Goal: Task Accomplishment & Management: Complete application form

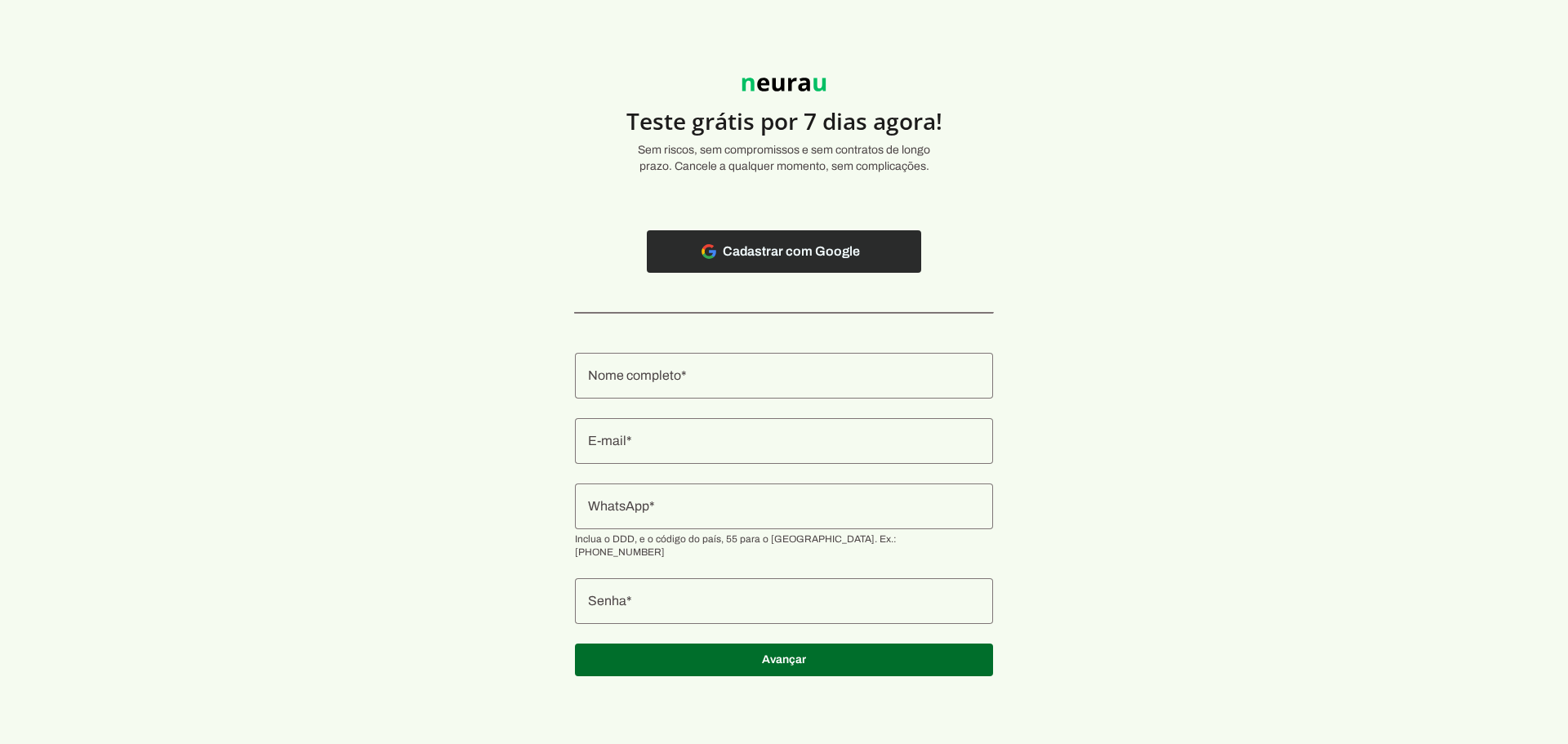
click at [777, 256] on span at bounding box center [784, 251] width 274 height 39
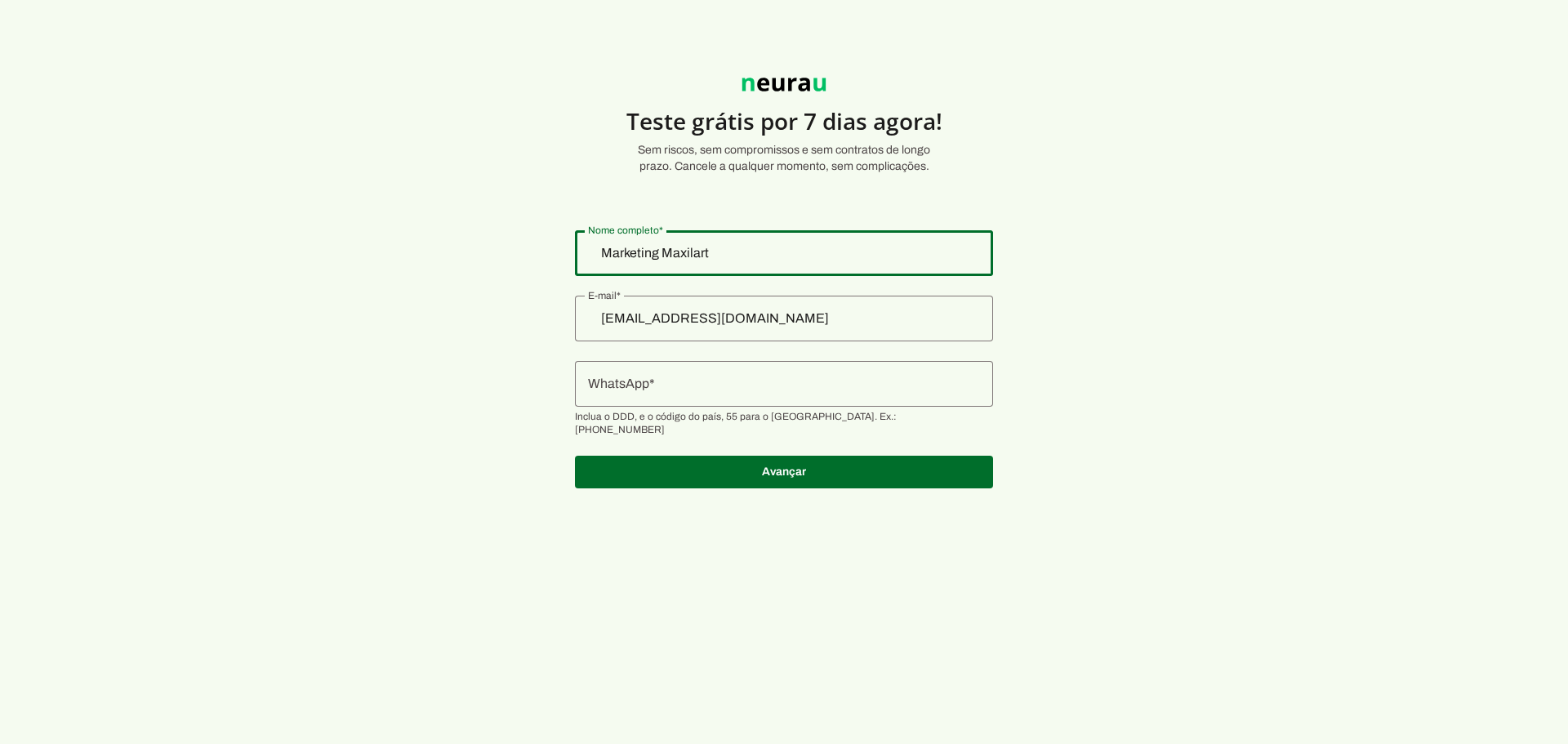
click at [760, 257] on input "Marketing Maxilart" at bounding box center [784, 253] width 392 height 19
type input "Clínica Maxilart"
type md-outlined-text-field "Clínica Maxilart"
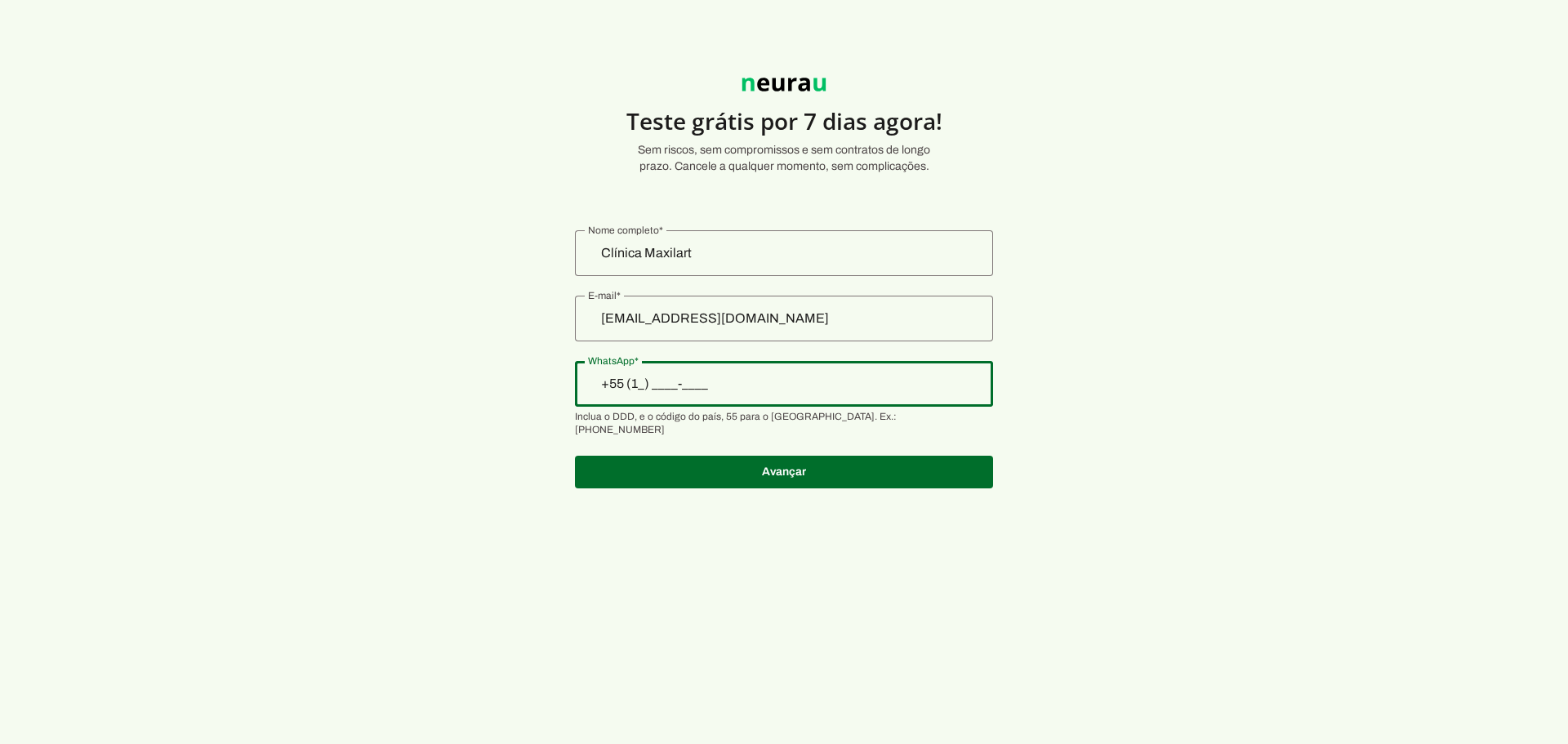
type input "+55 (11) ____-____"
type md-outlined-text-field "+55 (11) ____-____"
click at [677, 385] on input "+55 (11) ____-____" at bounding box center [784, 384] width 392 height 19
paste input "[PHONE_NUMBER]"
type input "[PHONE_NUMBER]"
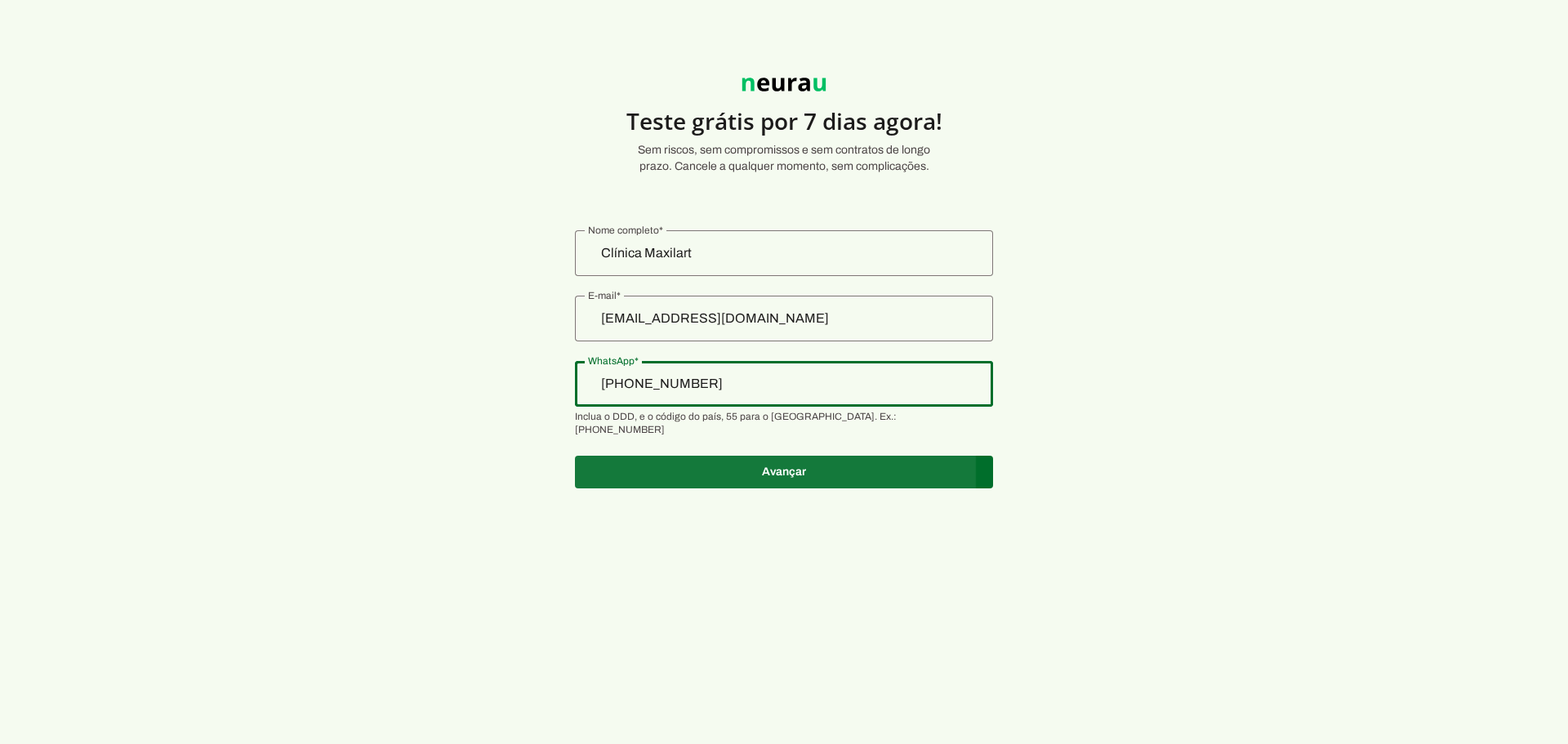
type md-outlined-text-field "[PHONE_NUMBER]"
click at [747, 455] on span at bounding box center [784, 472] width 419 height 39
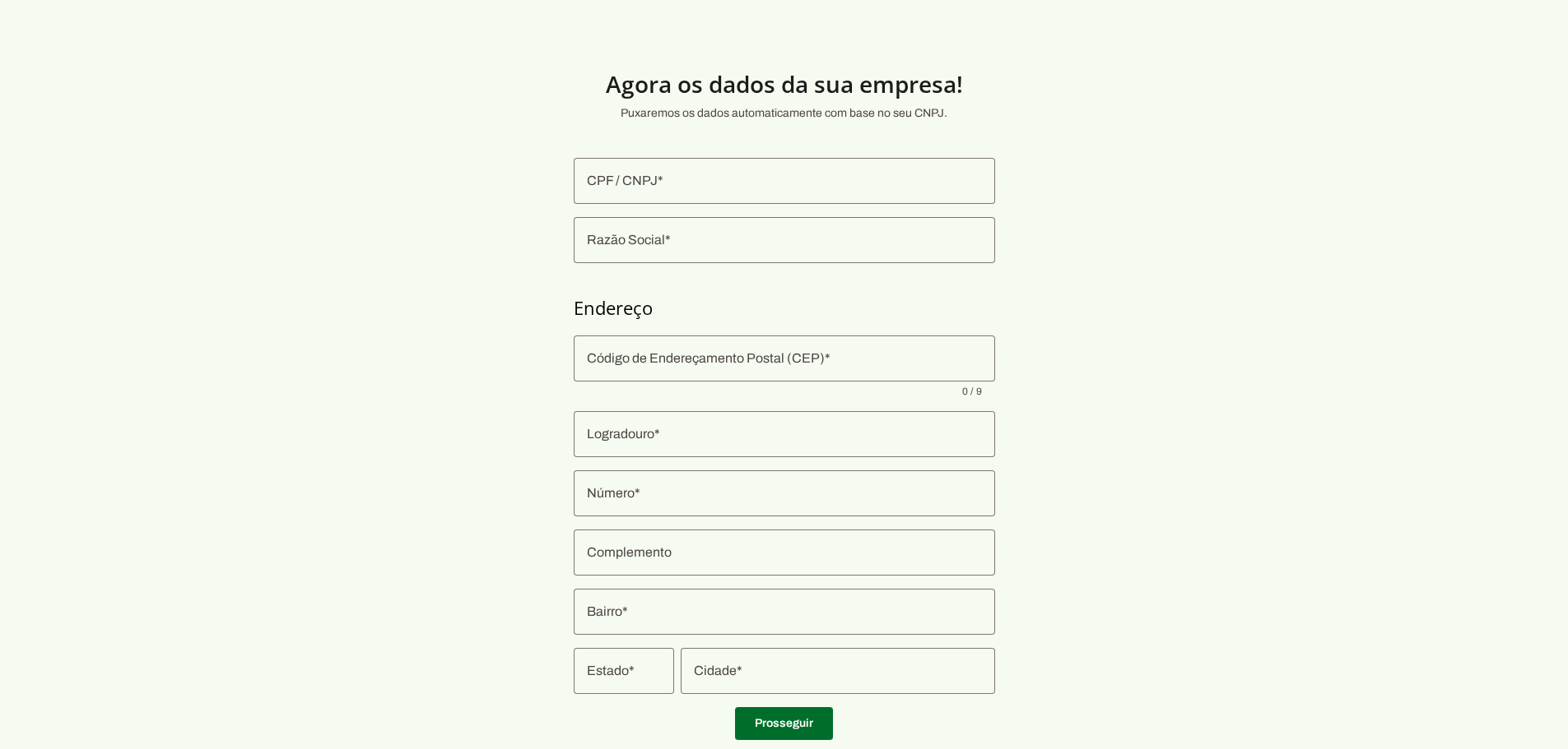
click at [709, 176] on input "CPF / CNPJ" at bounding box center [784, 181] width 395 height 20
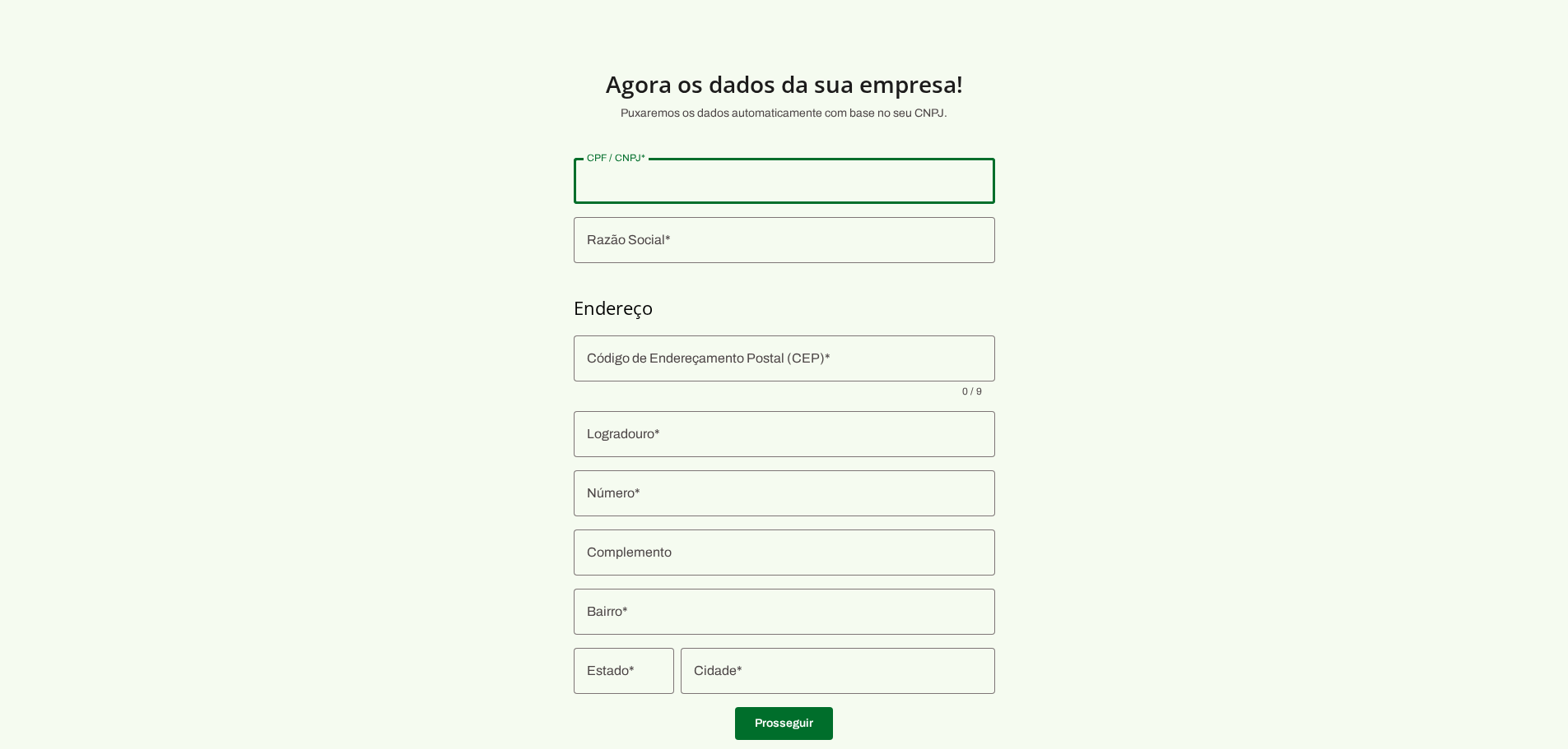
scroll to position [43, 0]
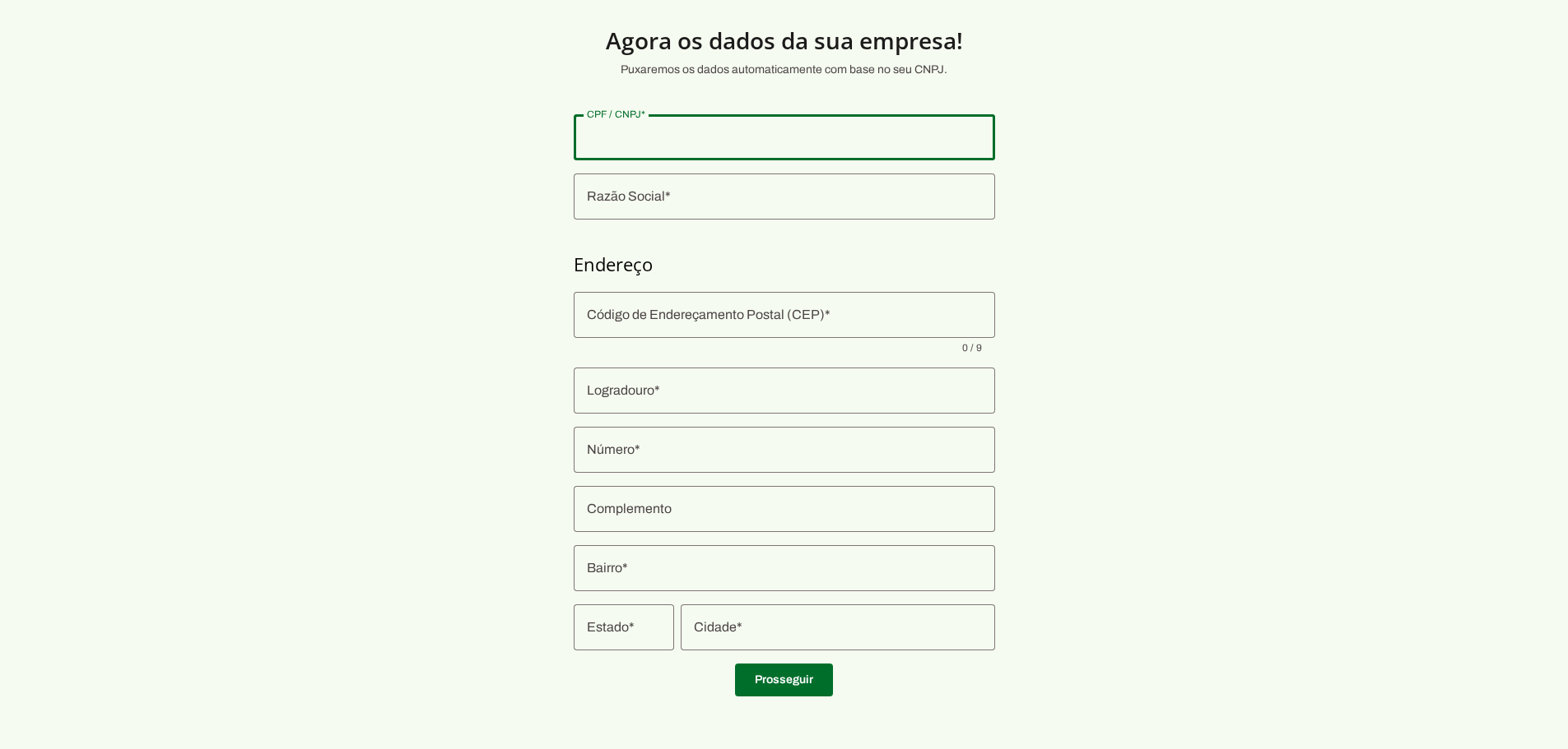
click at [806, 149] on div at bounding box center [784, 137] width 422 height 46
click at [677, 134] on input "CPF / CNPJ" at bounding box center [784, 137] width 395 height 20
click at [710, 152] on div at bounding box center [784, 137] width 422 height 46
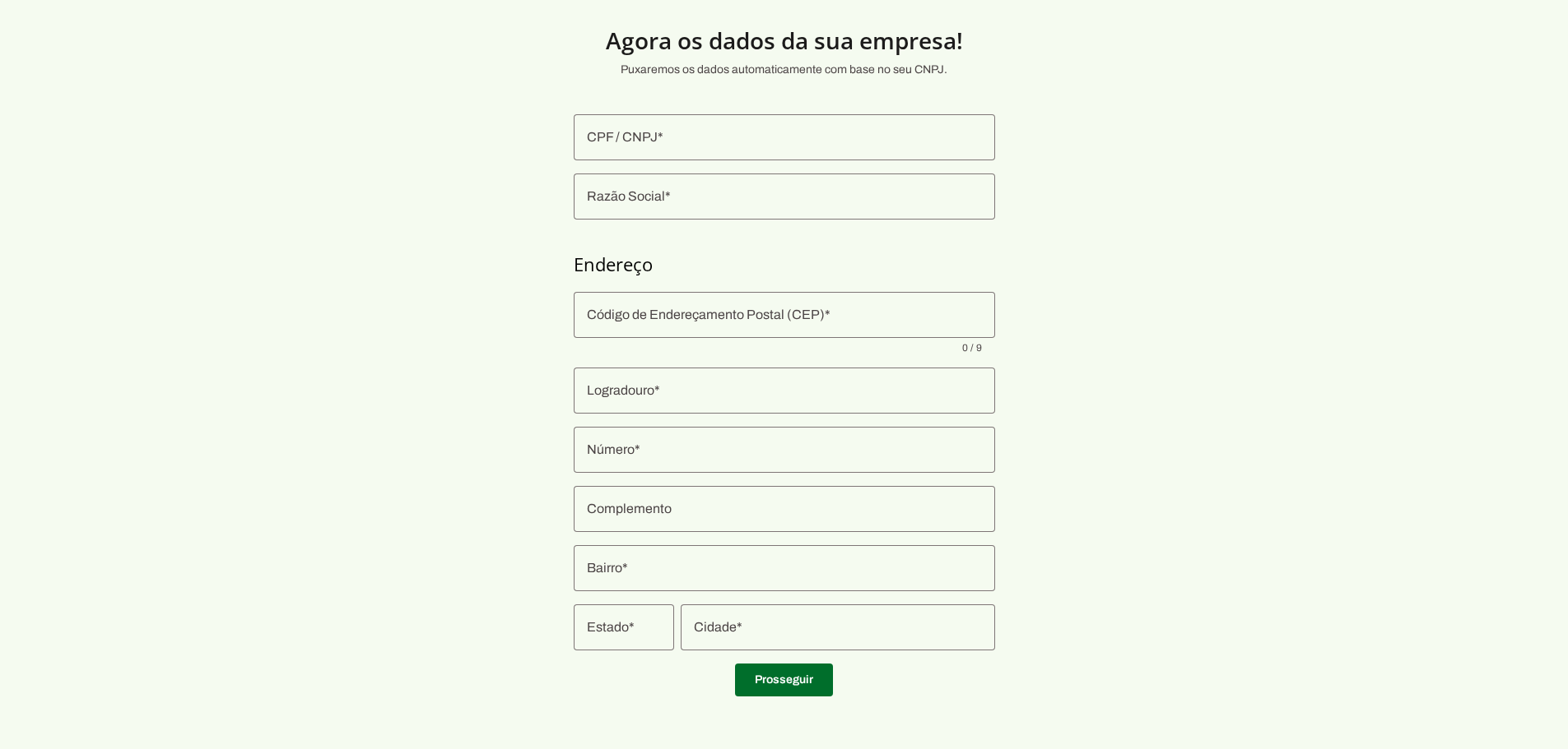
click at [657, 152] on div at bounding box center [784, 137] width 422 height 46
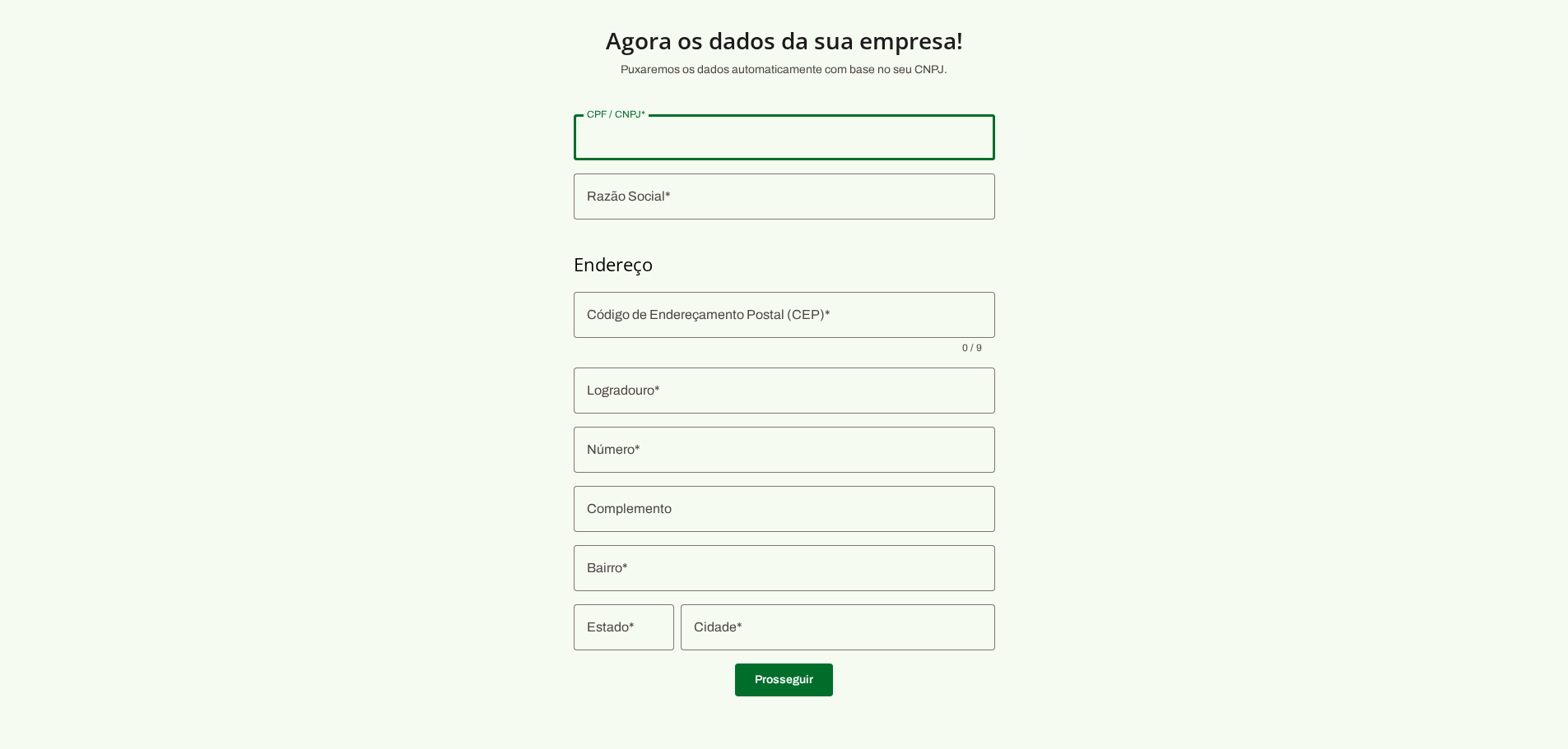
paste input "08.002.723/0002-12"
type input "08.002.723/0002-12"
type md-outlined-text-field "08.002.723/0002-12"
click at [649, 200] on input "Razão Social" at bounding box center [784, 196] width 395 height 20
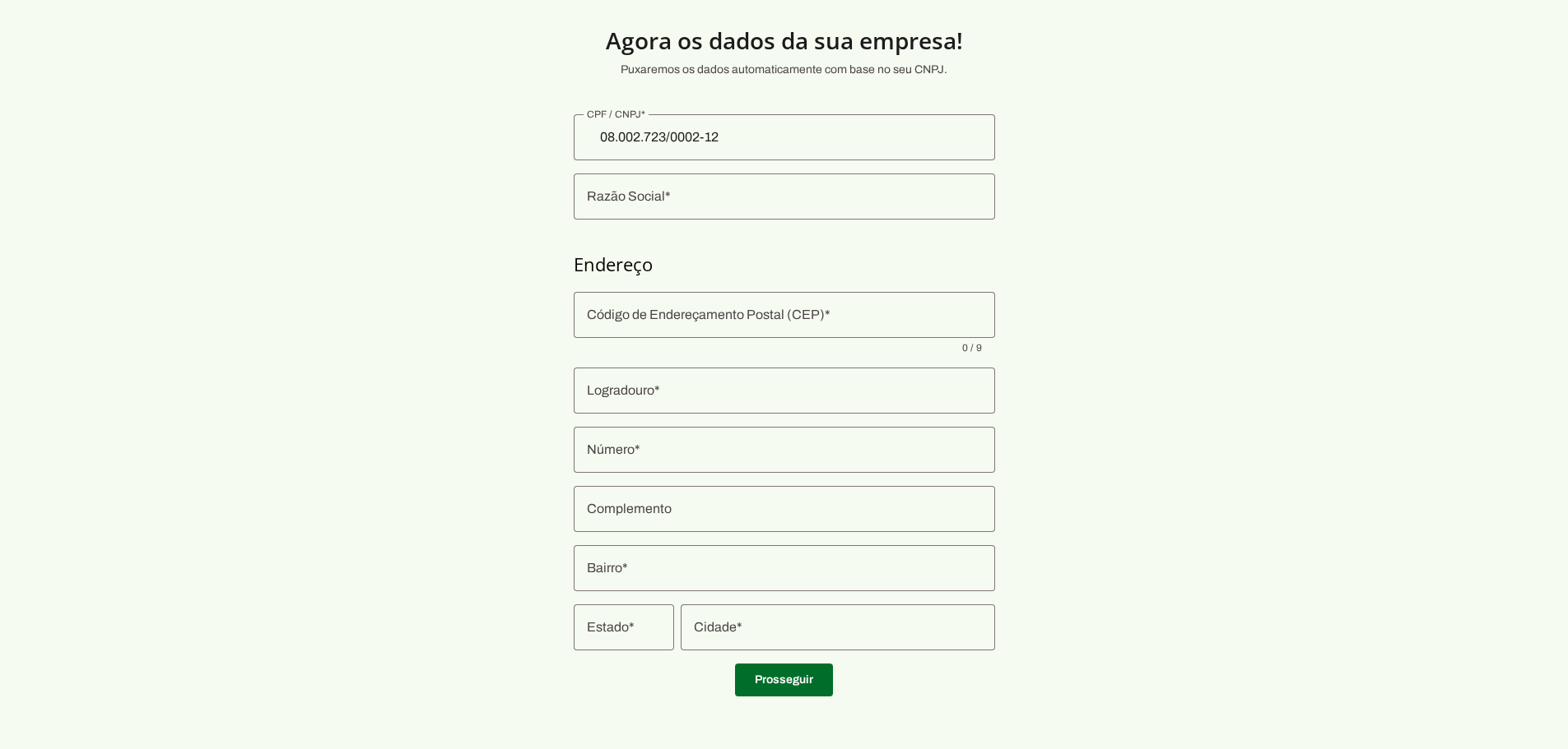
type input "MAXILART - CLINICA MEDICA E ODONTOLOGICA LTDA"
type input "04531-011"
type input "Rua [PERSON_NAME]"
type input "691"
type input "Conj 601/602/603/604"
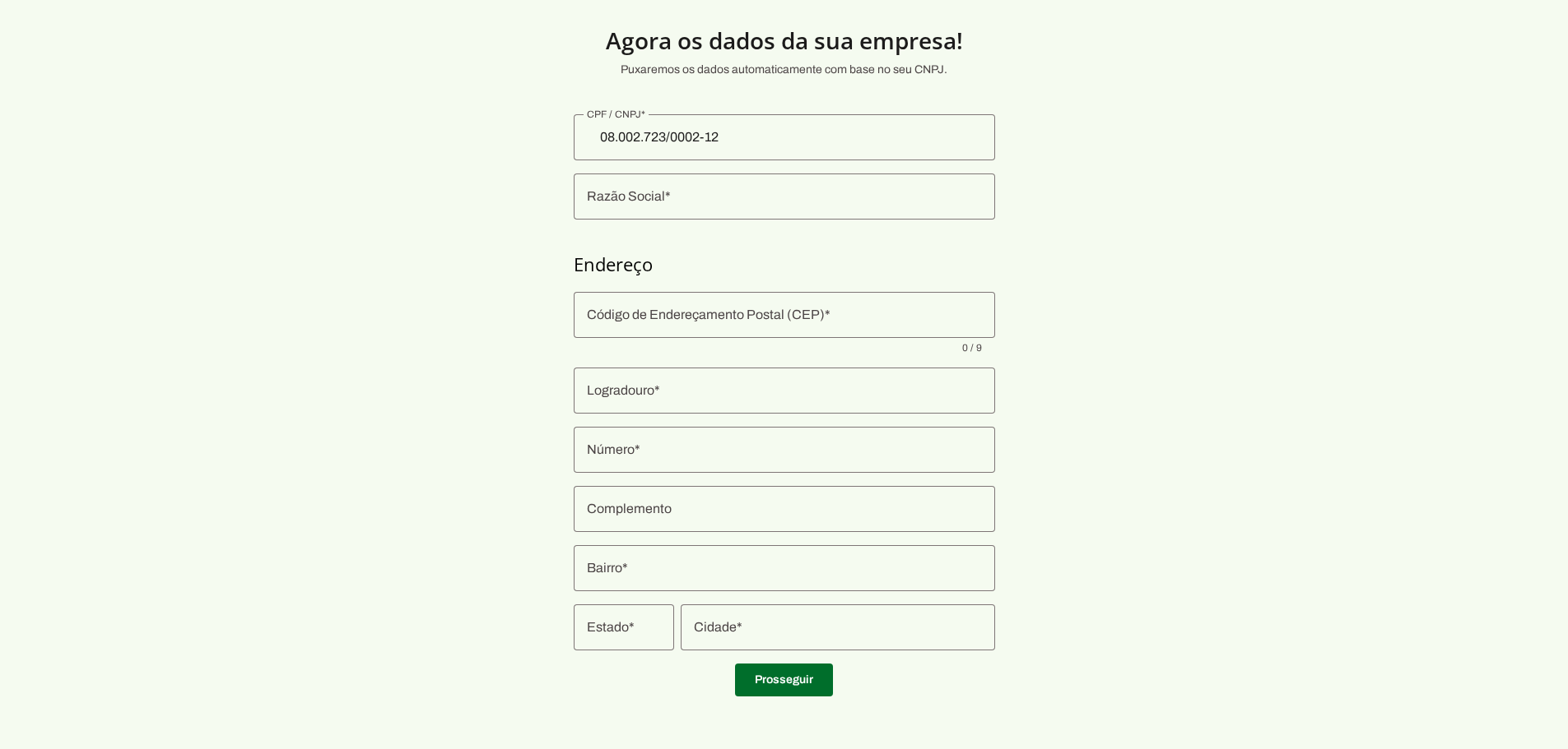
type input "Itaim Bibi"
type input "[GEOGRAPHIC_DATA]"
type input "SP"
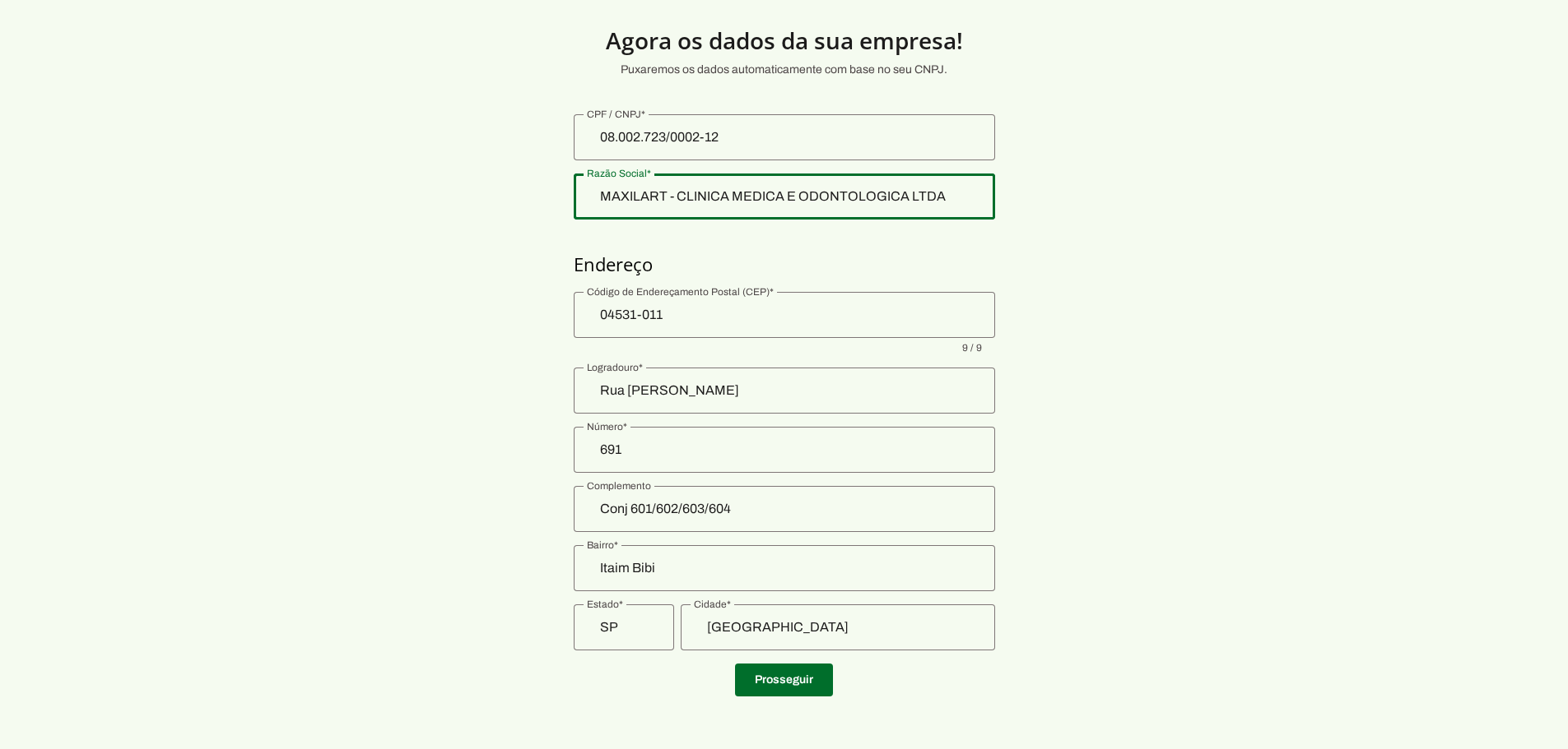
click at [821, 202] on input "MAXILART - CLINICA MEDICA E ODONTOLOGICA LTDA" at bounding box center [784, 196] width 395 height 20
click at [837, 196] on input "MAXILART - CLINICA MEDICA E ODONTOLOGICA LTDA" at bounding box center [784, 196] width 395 height 20
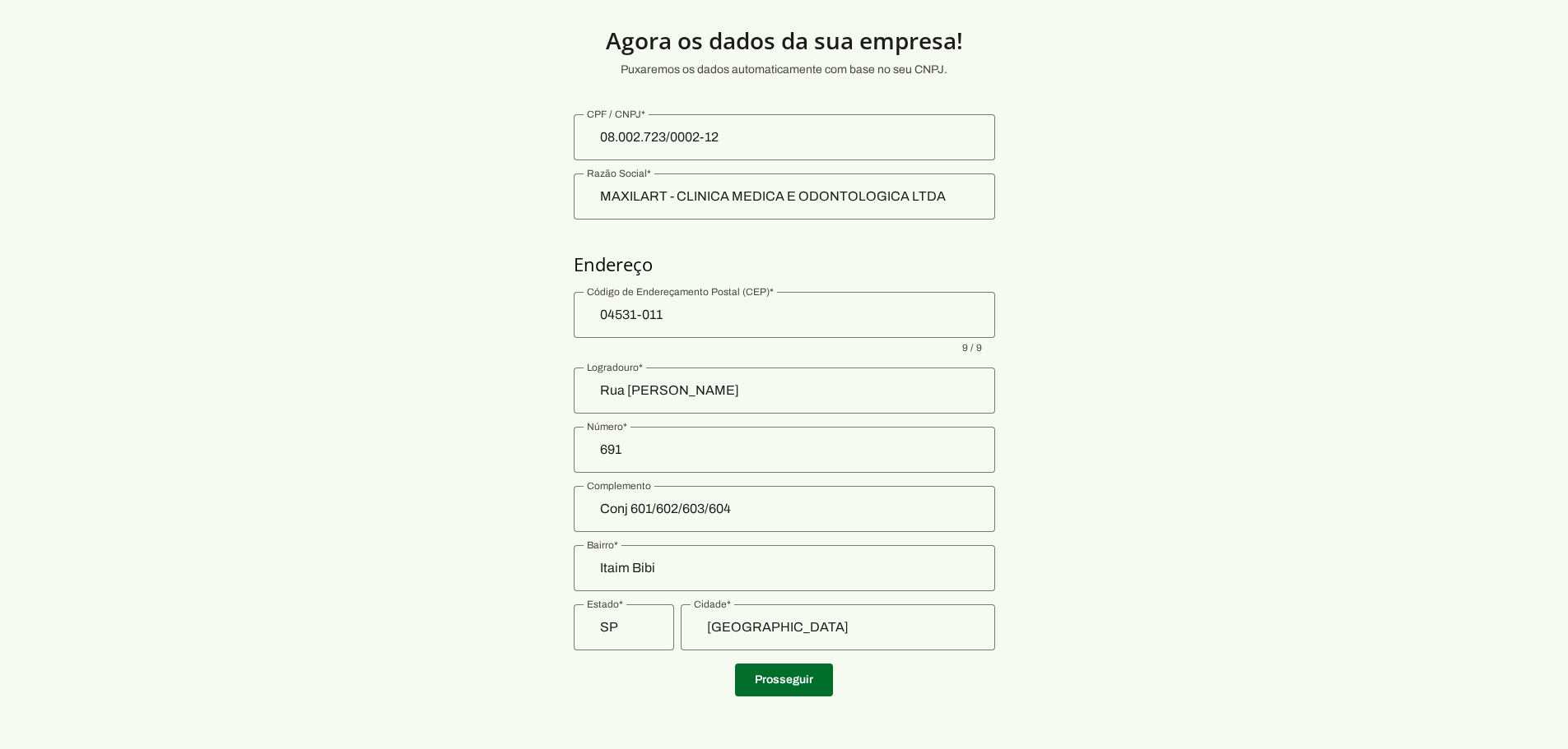
drag, startPoint x: 719, startPoint y: 323, endPoint x: 727, endPoint y: 356, distance: 34.0
click at [719, 323] on input "04531-011" at bounding box center [784, 315] width 395 height 20
click at [807, 689] on span at bounding box center [784, 680] width 98 height 39
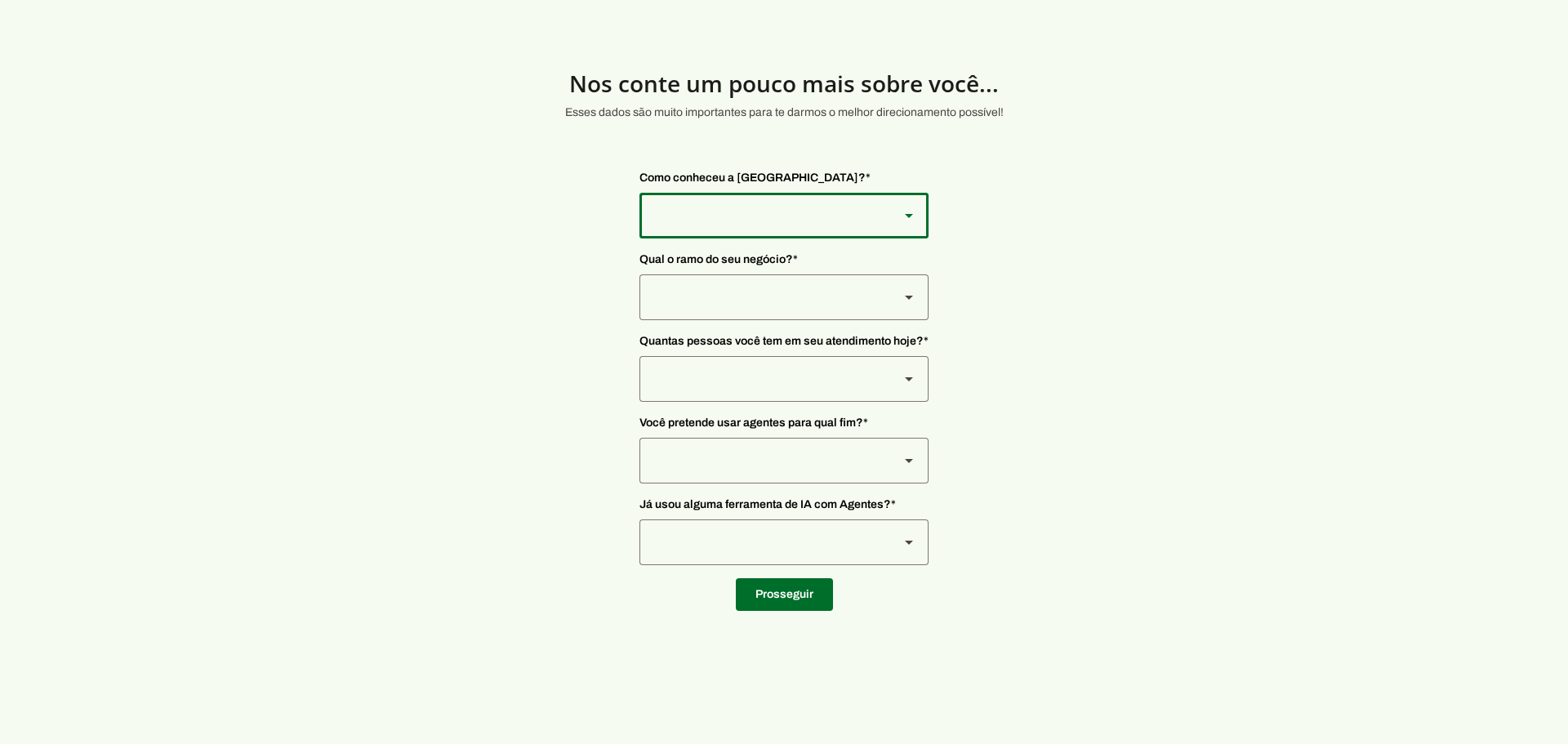
click at [730, 224] on div at bounding box center [762, 215] width 246 height 46
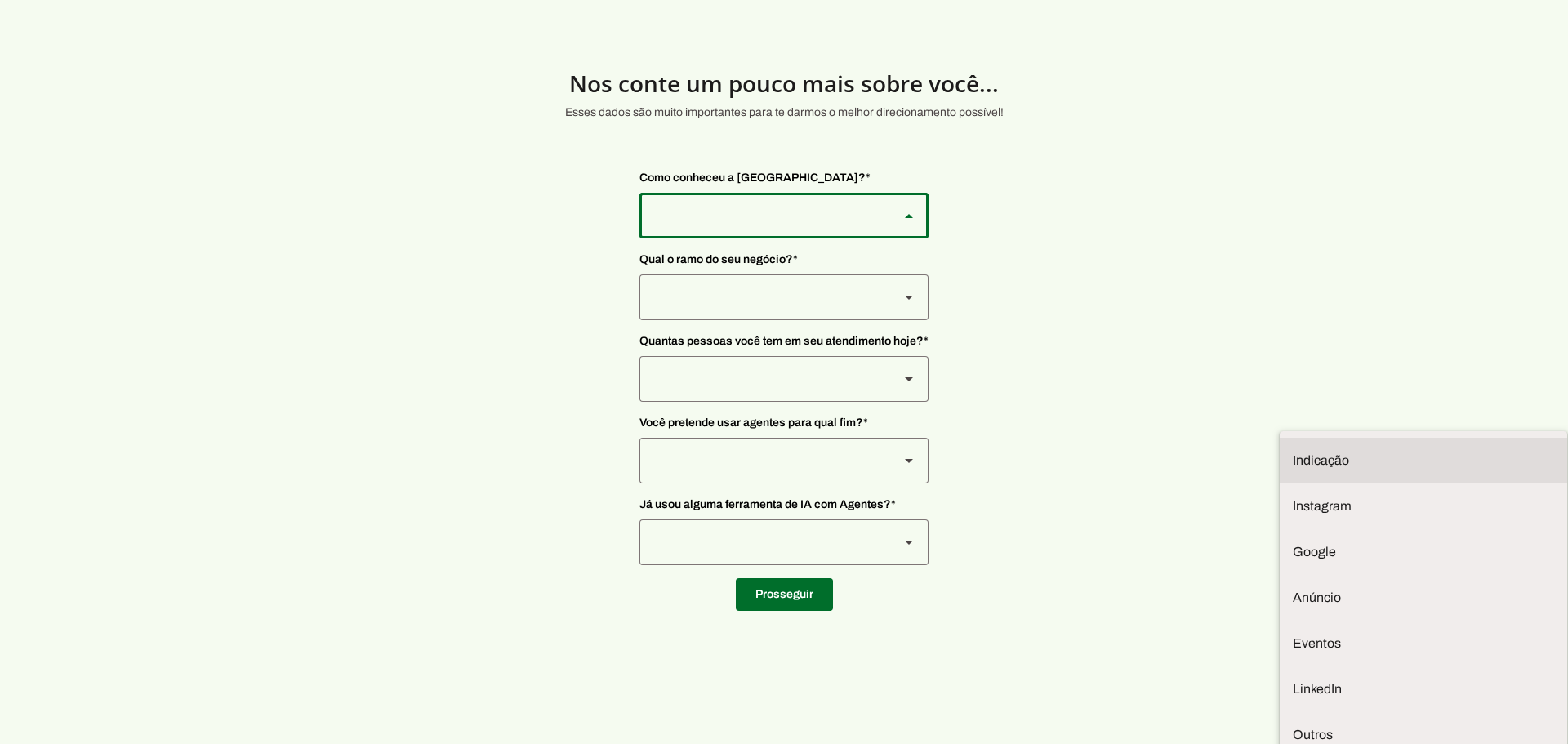
click at [1280, 438] on md-item "Indicação" at bounding box center [1423, 461] width 287 height 46
type md-outlined-select "NW0Npec8Jvm64GSjAjvQ"
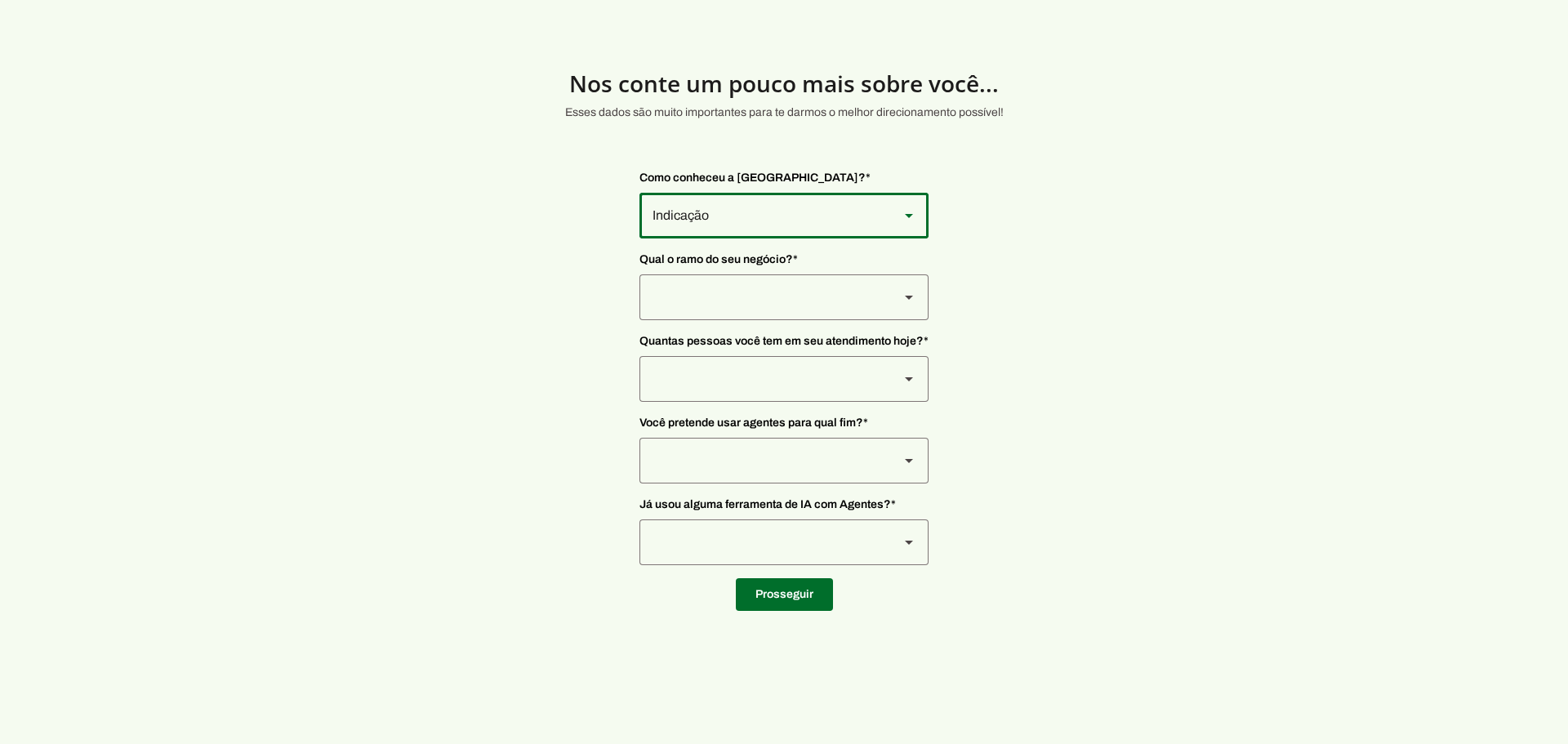
click at [742, 239] on div at bounding box center [762, 215] width 246 height 46
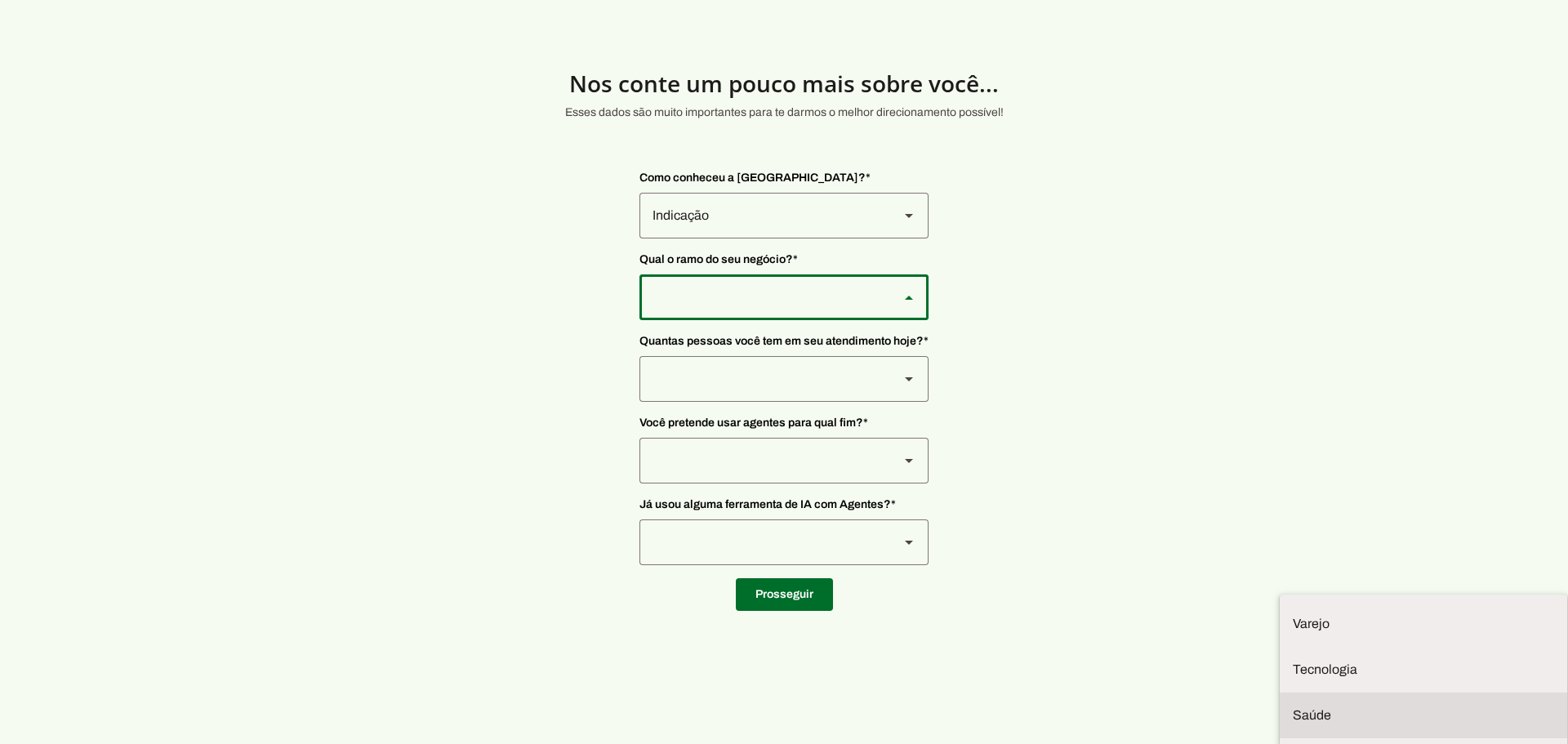
click at [0, 0] on slot at bounding box center [0, 0] width 0 height 0
type md-outlined-select "qBJqoSCgnuqgxNhyRfhz"
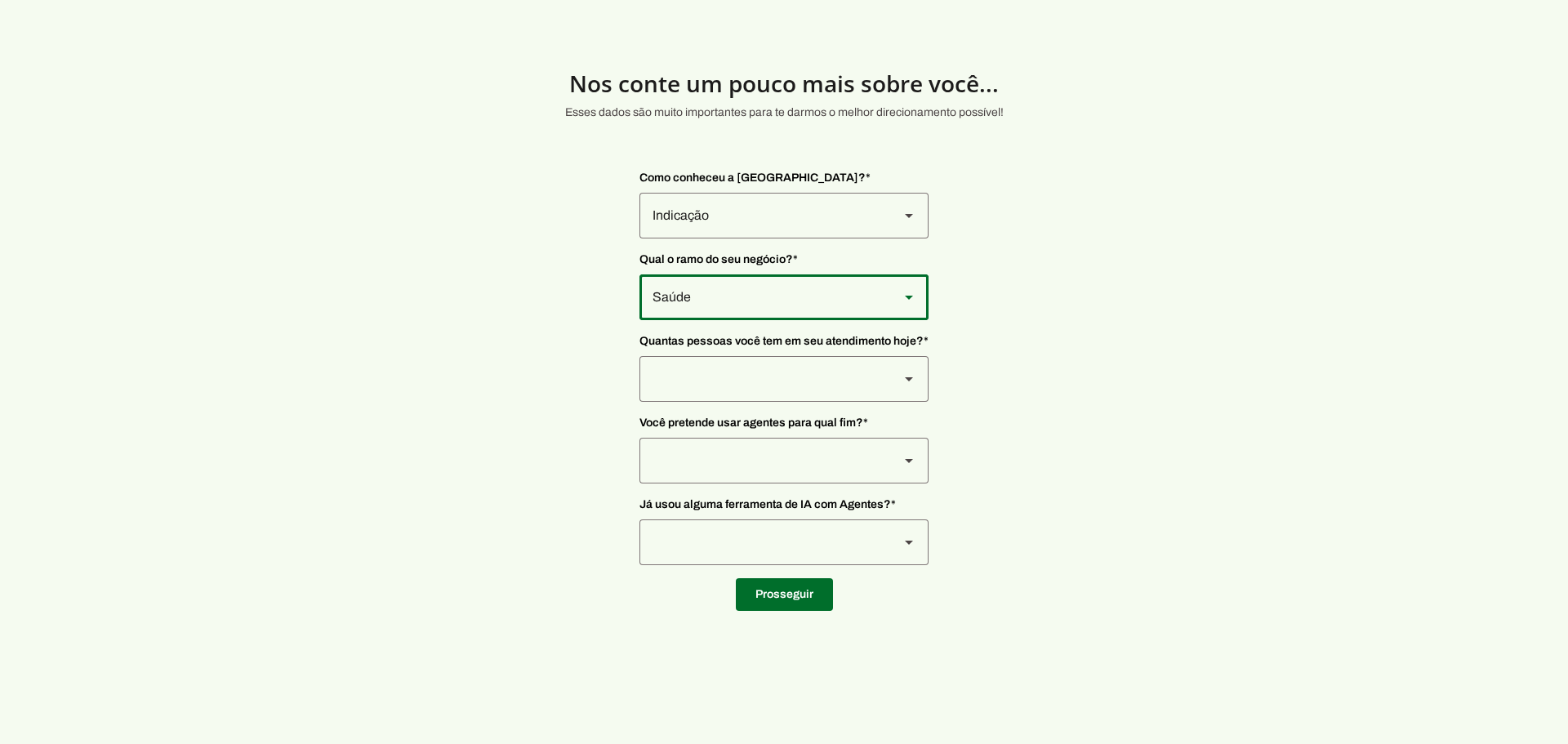
click at [748, 239] on div at bounding box center [762, 215] width 246 height 46
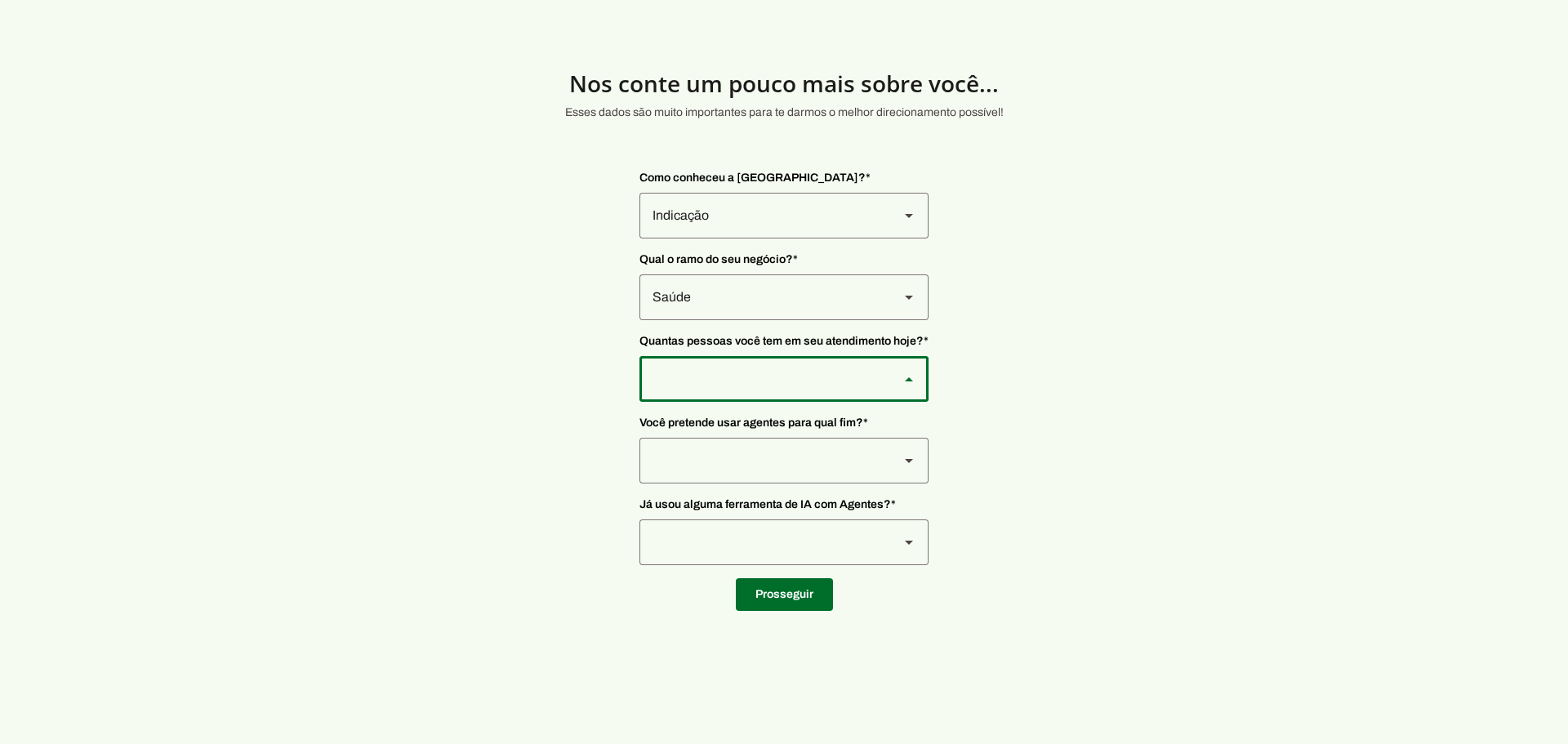
click at [0, 0] on slot at bounding box center [0, 0] width 0 height 0
type md-outlined-select "yHmeUixsC5IlBgFUkJwN"
click at [759, 239] on div at bounding box center [762, 215] width 246 height 46
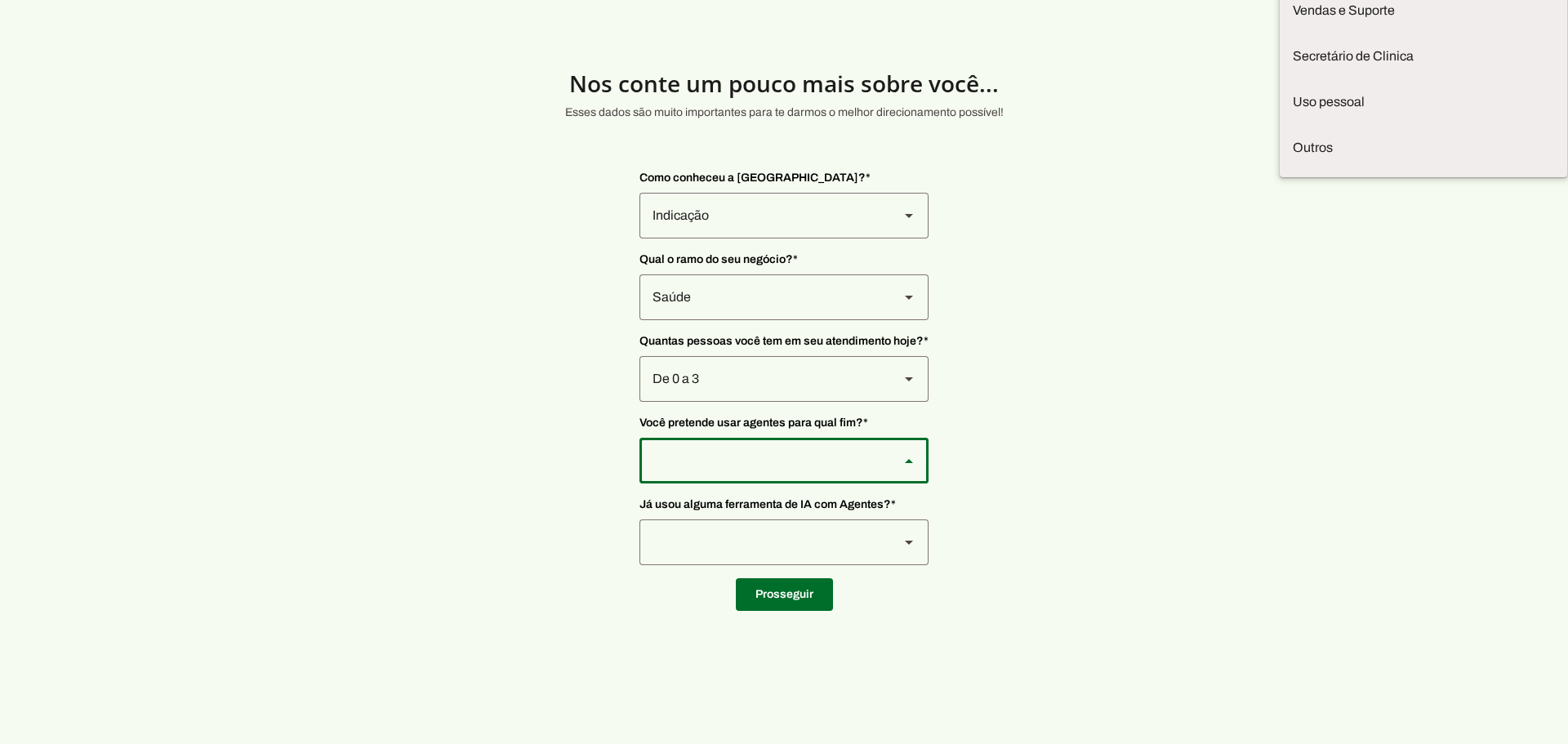
click at [0, 0] on md-item "Vendas" at bounding box center [0, 0] width 0 height 0
type md-outlined-select "F7ie3OCOKWbmhu0VXrjC"
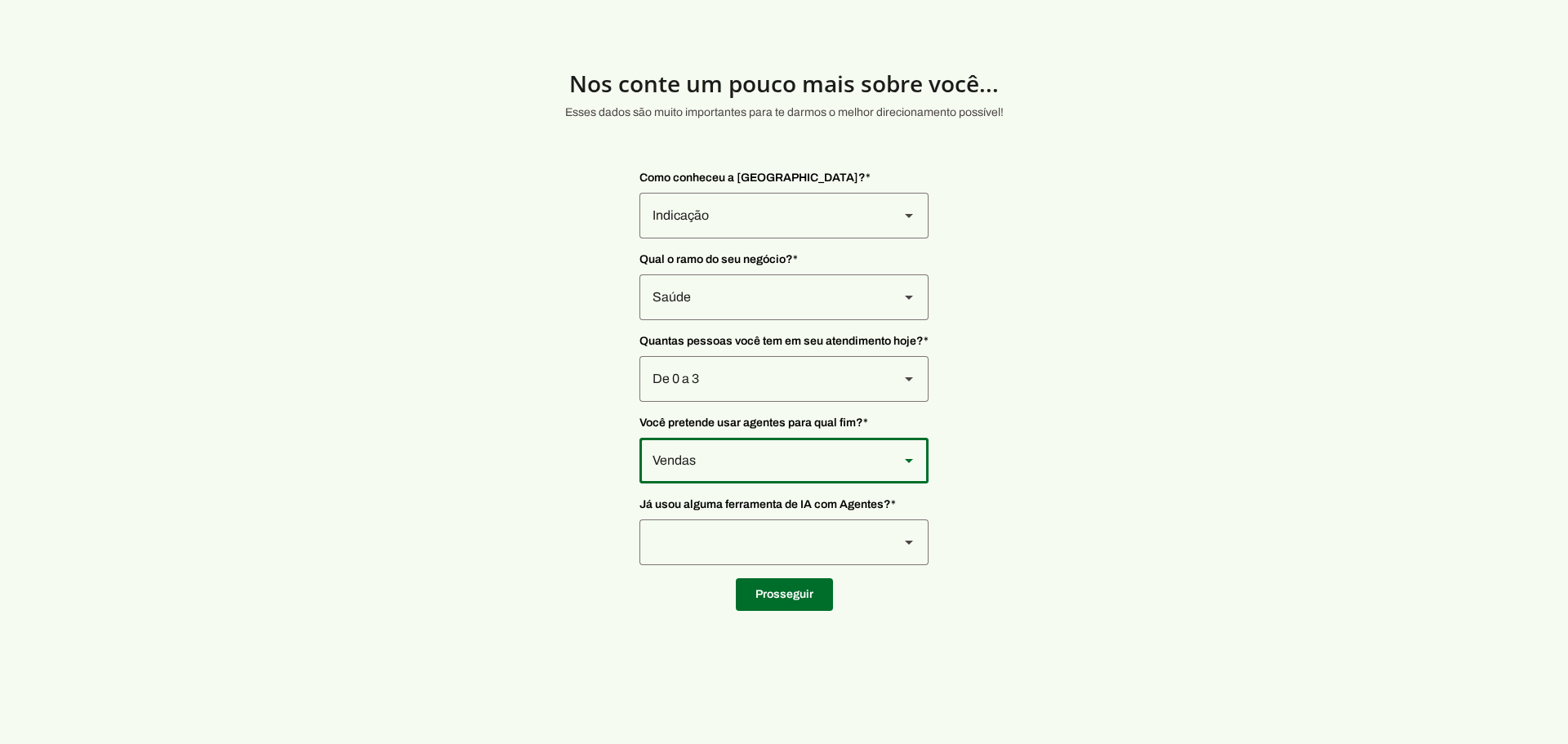
click at [766, 239] on div at bounding box center [762, 215] width 246 height 46
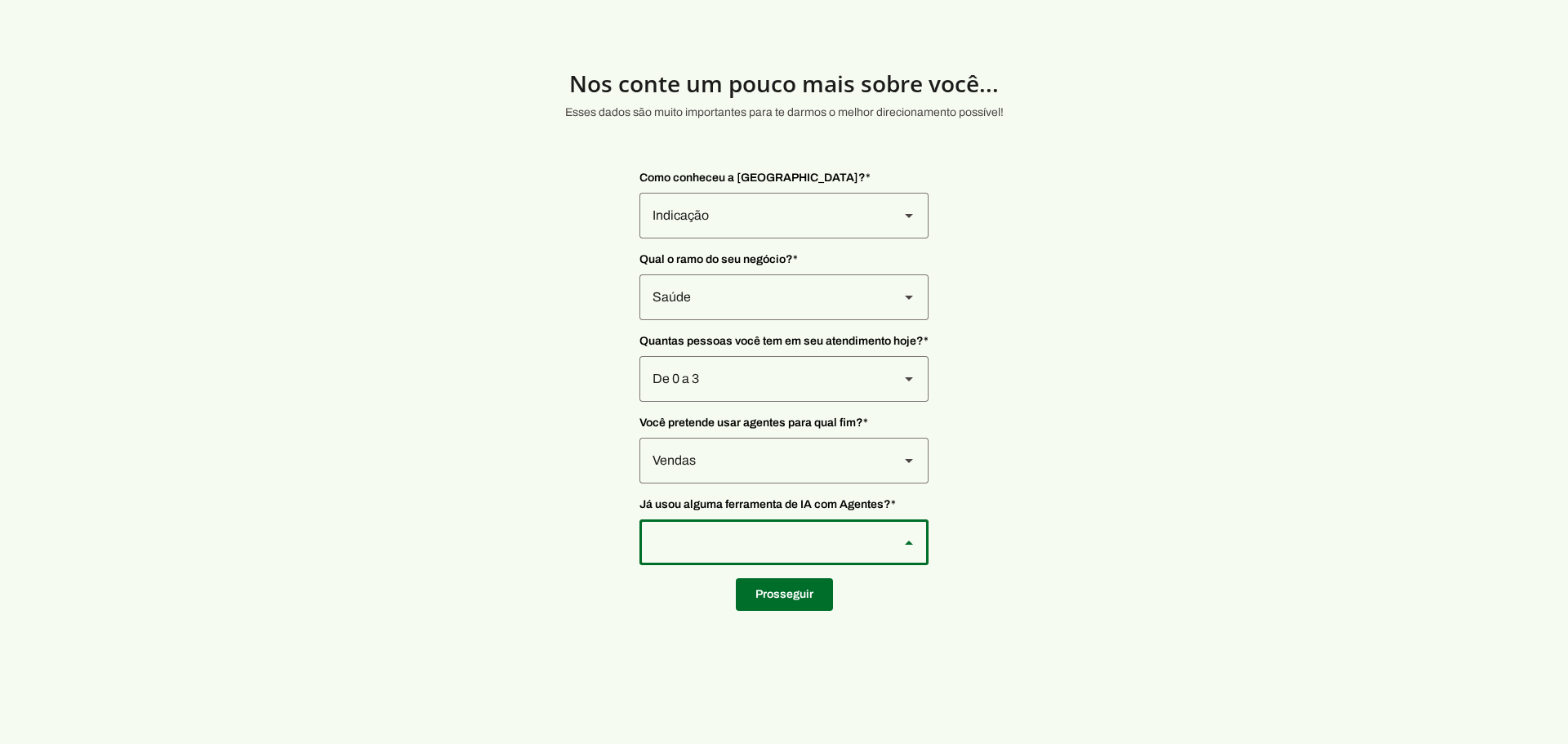
click at [0, 0] on slot at bounding box center [0, 0] width 0 height 0
type md-outlined-select "YJTivUP5LYteilvK0BaA"
click at [753, 601] on span at bounding box center [784, 595] width 97 height 39
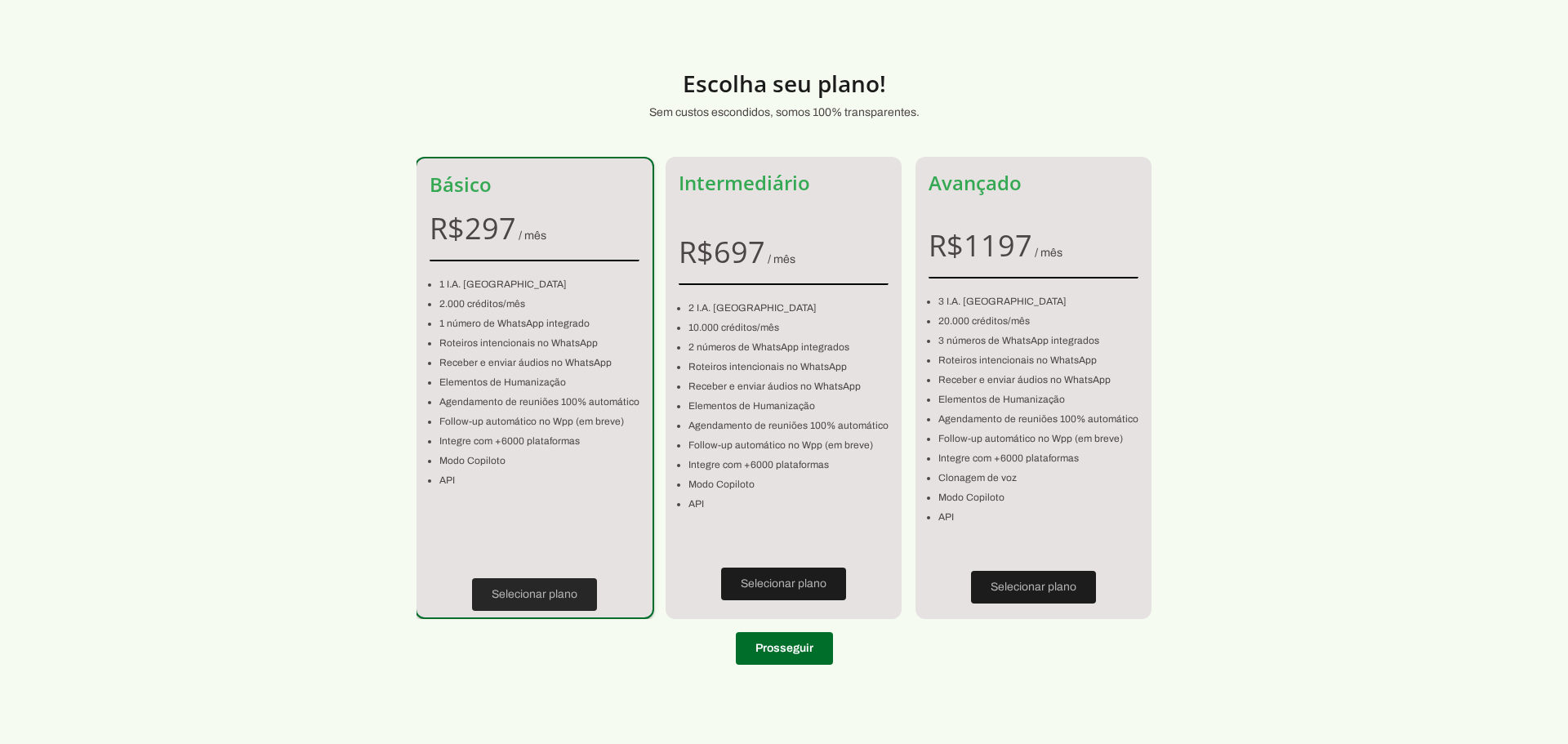
click at [566, 585] on span at bounding box center [534, 595] width 125 height 39
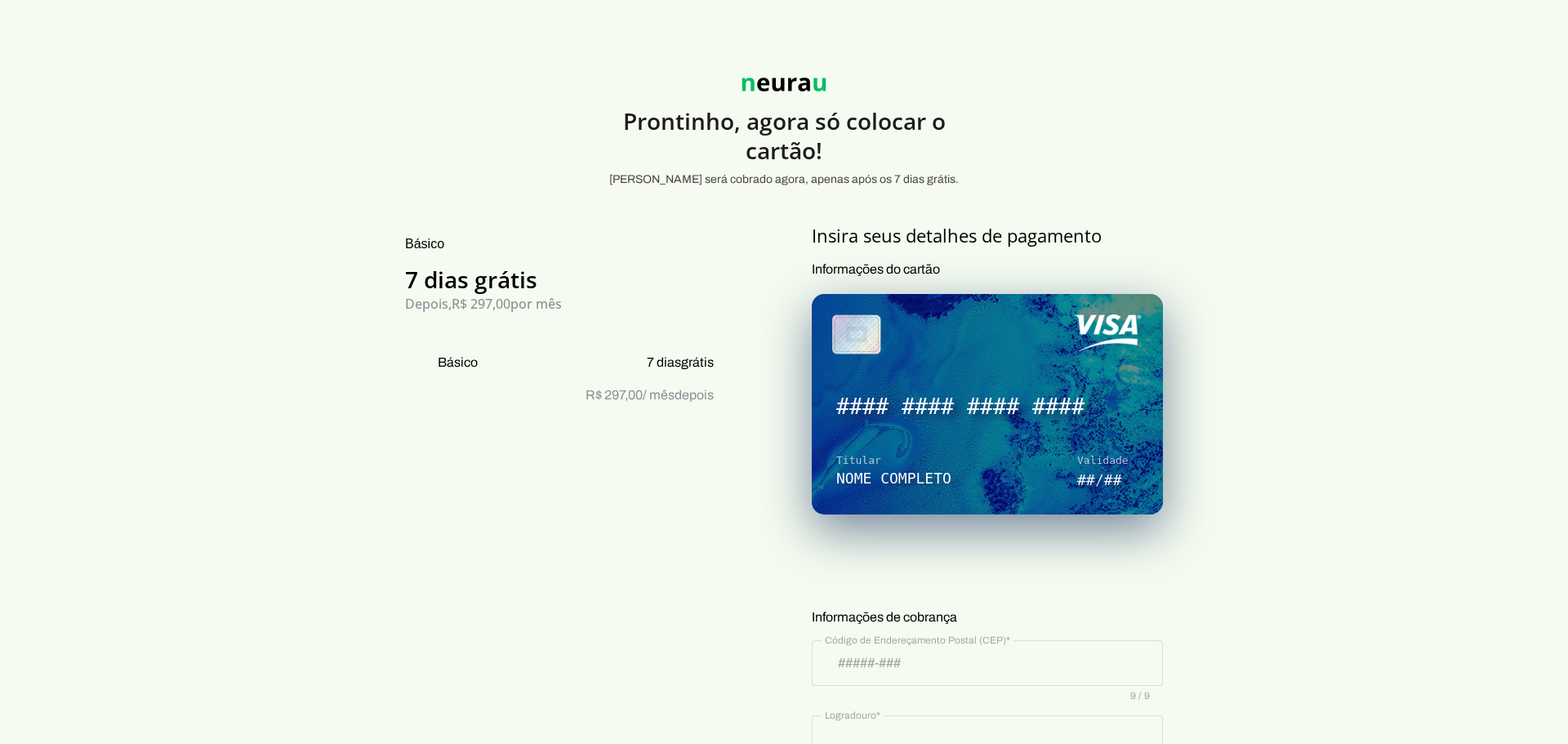
type input "04531-011"
type input "Rua [PERSON_NAME]"
type input "691"
type input "Conj 601/602/603/604"
type input "Itaim Bibi"
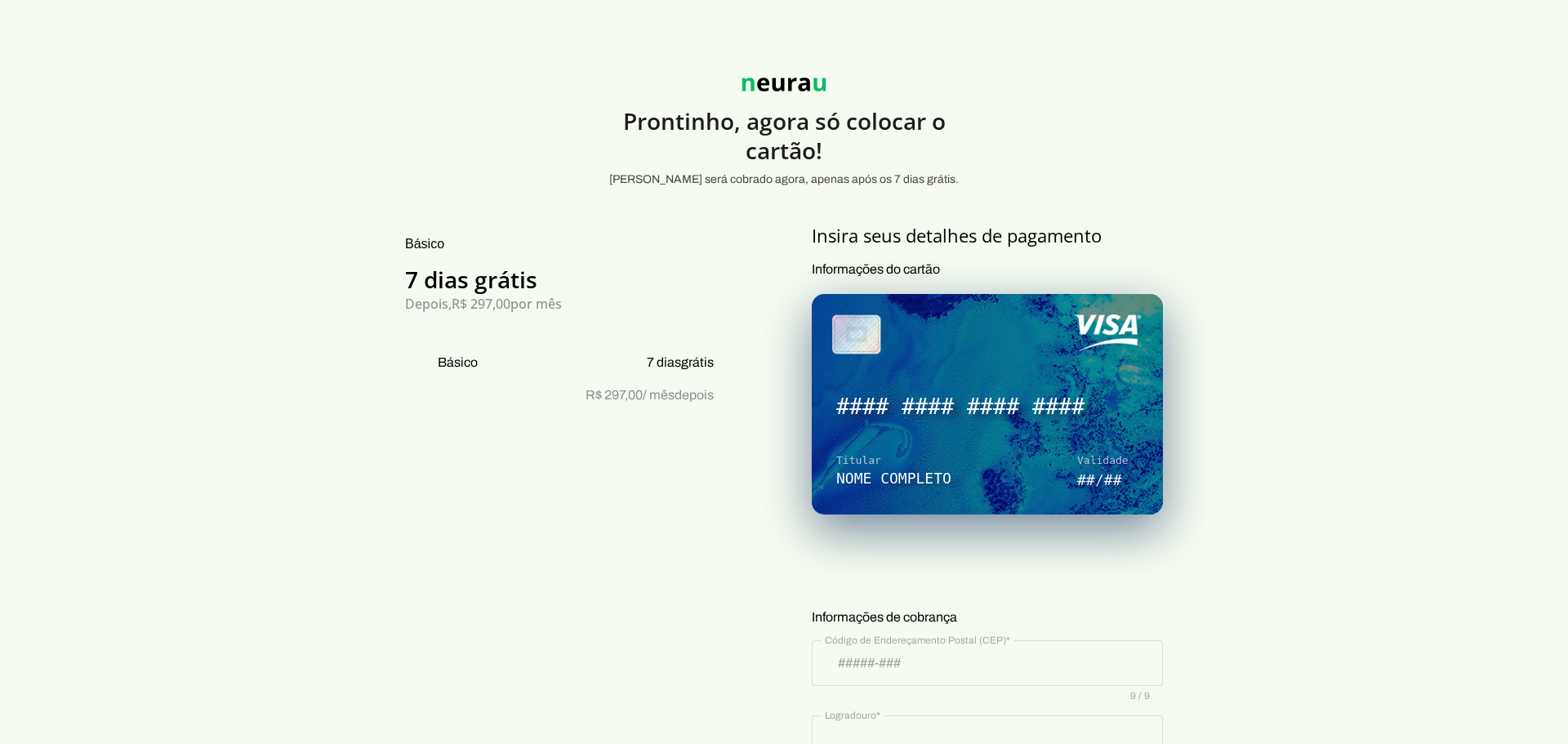
type input "[GEOGRAPHIC_DATA]"
type input "SP"
type input "08.002.723/0002-12"
type input "[PHONE_NUMBER]"
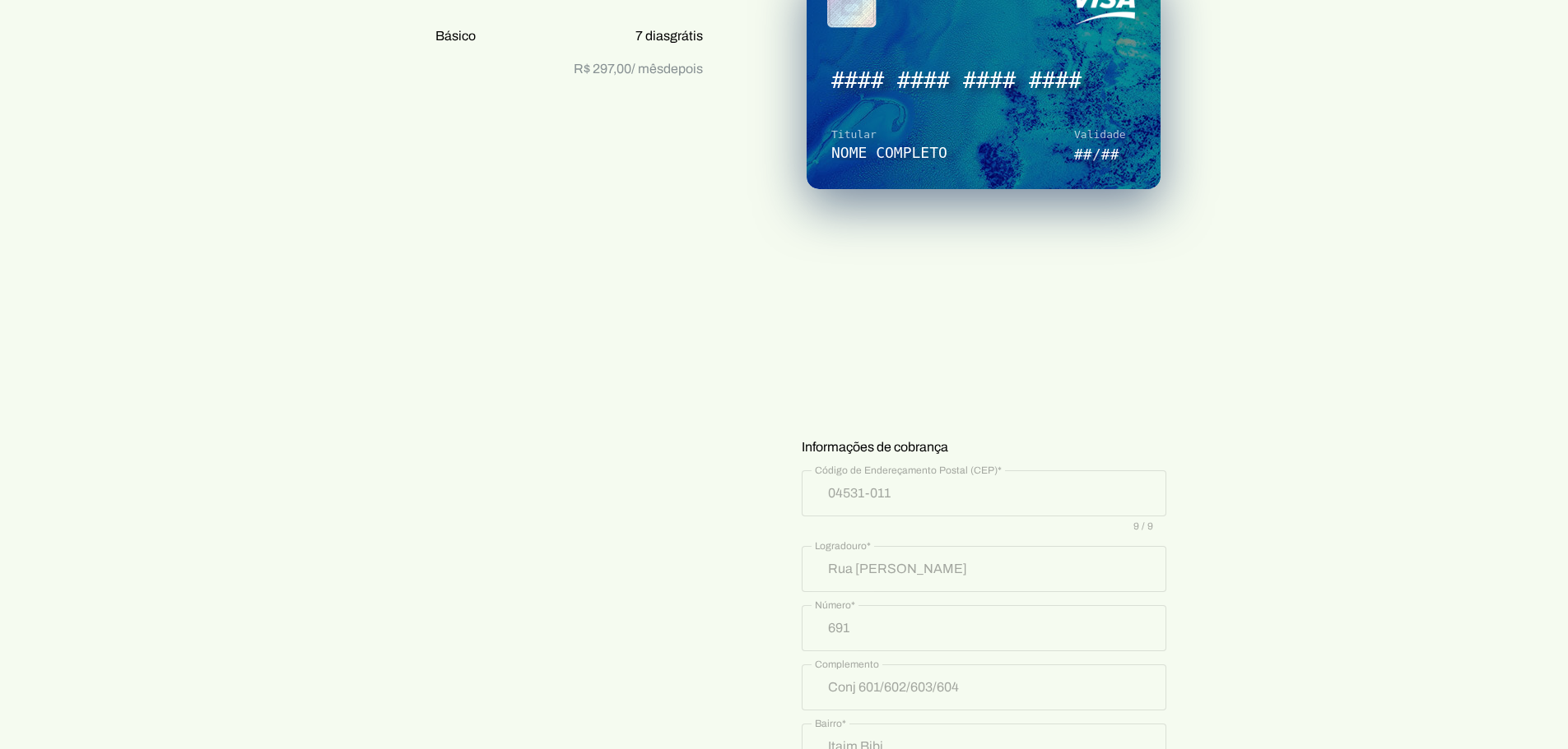
scroll to position [165, 0]
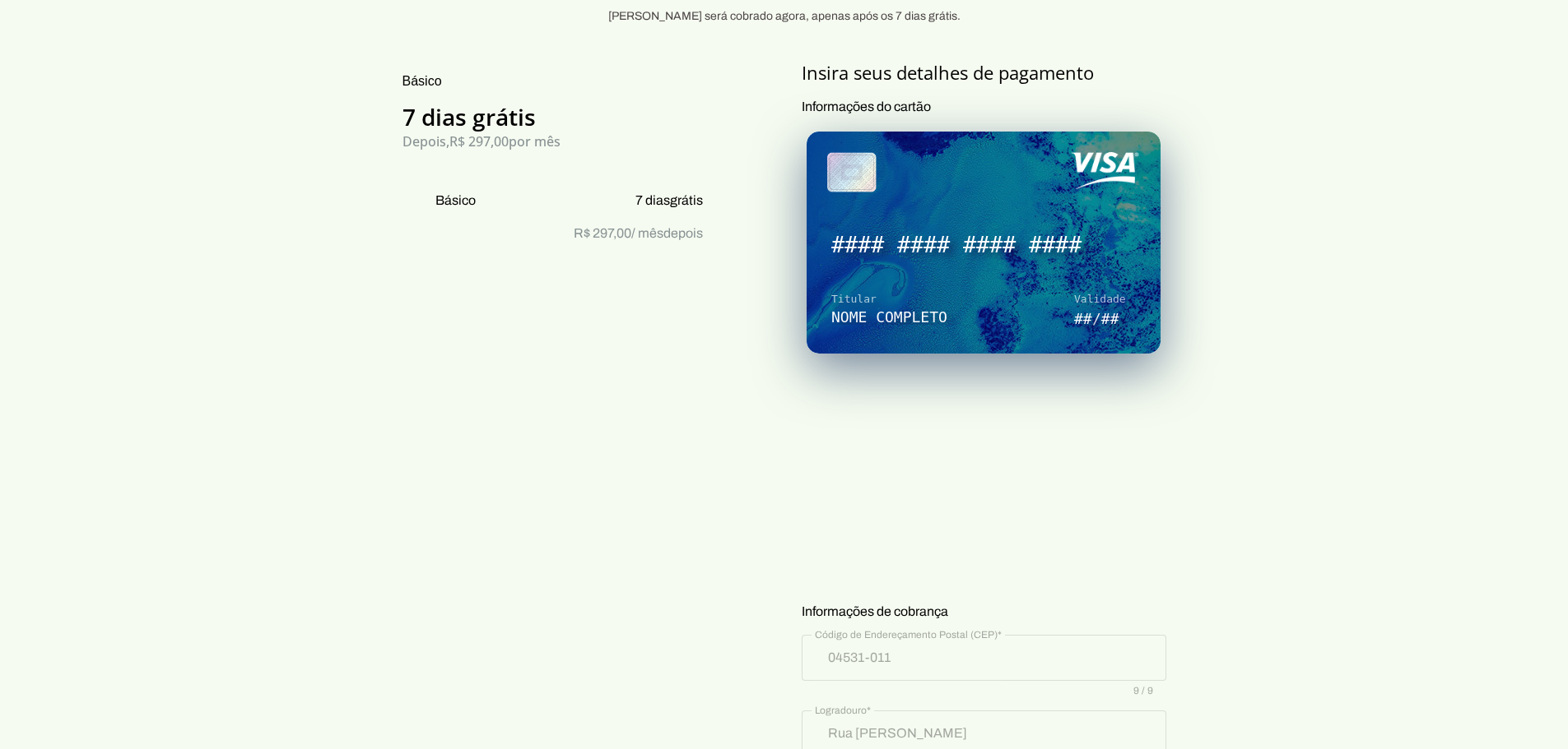
click at [655, 440] on div "Básico 7 dias grátis Depois, R$ 297,00 por mês Básico 7 dias grátis R$ 297,00 /…" at bounding box center [552, 642] width 360 height 1164
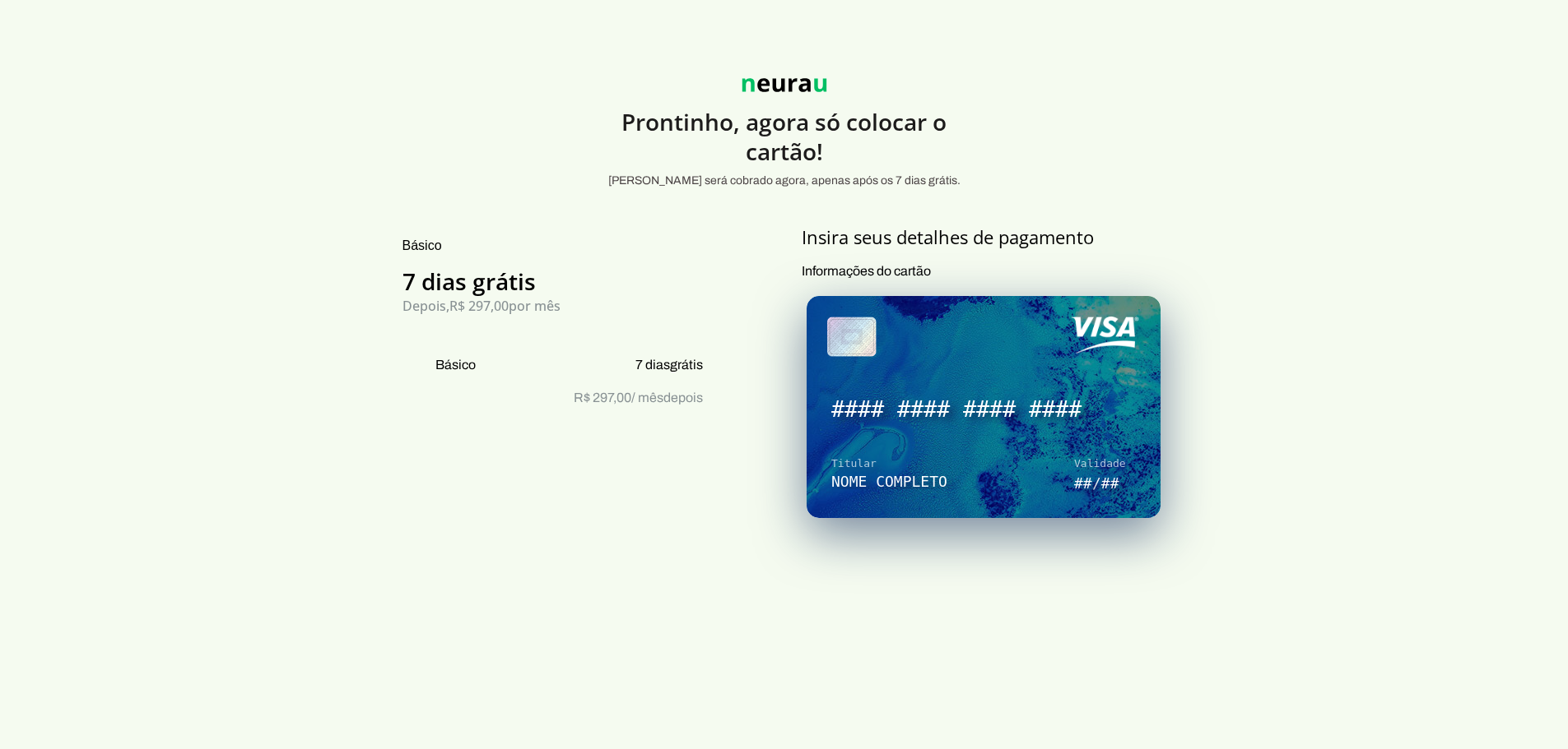
drag, startPoint x: 765, startPoint y: 175, endPoint x: 816, endPoint y: 175, distance: 51.0
click at [816, 175] on p "[PERSON_NAME] será cobrado agora, apenas após os 7 dias grátis." at bounding box center [784, 180] width 362 height 17
